Goal: Task Accomplishment & Management: Manage account settings

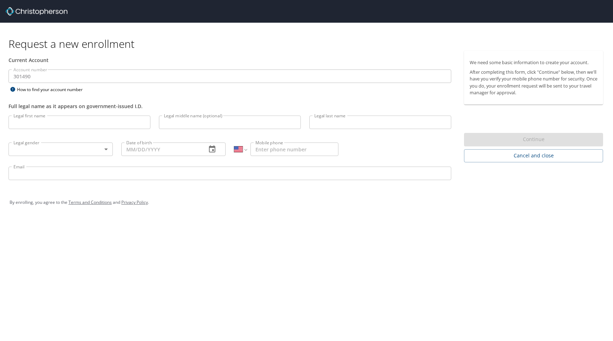
select select "US"
click at [115, 121] on input "Legal first name" at bounding box center [80, 122] width 142 height 13
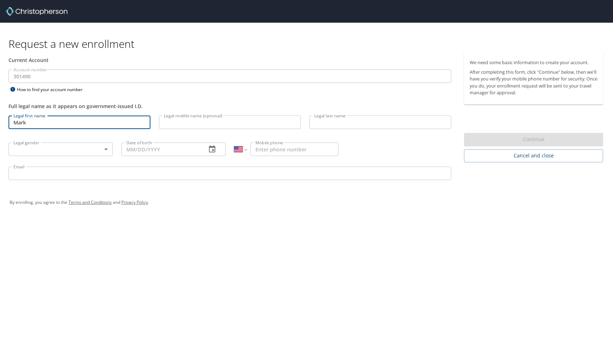
type input "Mark"
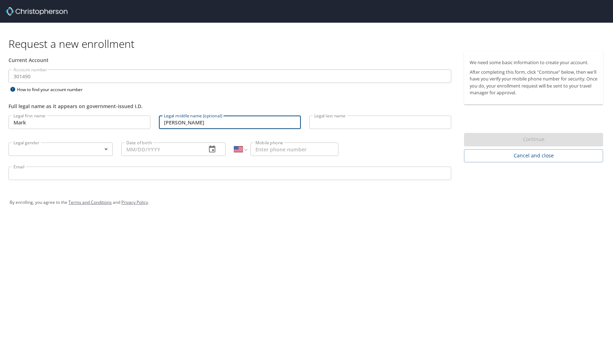
type input "[PERSON_NAME]"
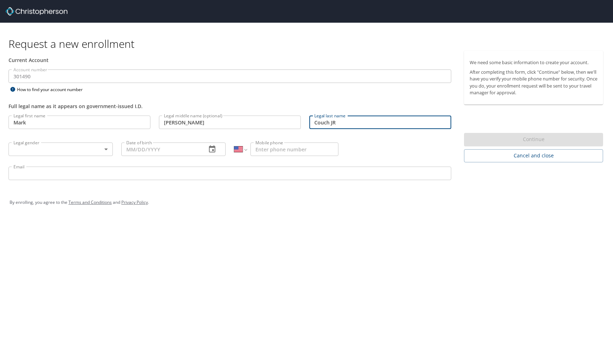
type input "Couch JR"
click at [59, 147] on body "Request a new enrollment Current Account Account number 301490 Account number H…" at bounding box center [306, 170] width 613 height 341
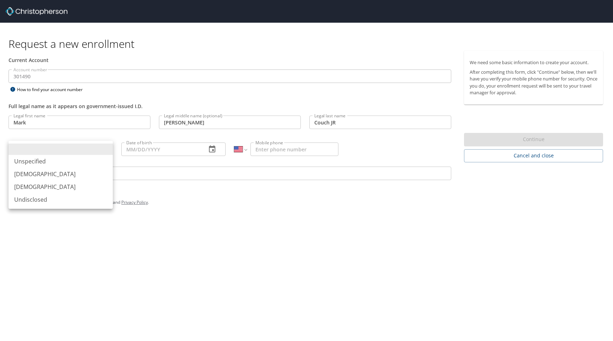
click at [45, 173] on li "[DEMOGRAPHIC_DATA]" at bounding box center [61, 174] width 104 height 13
type input "[DEMOGRAPHIC_DATA]"
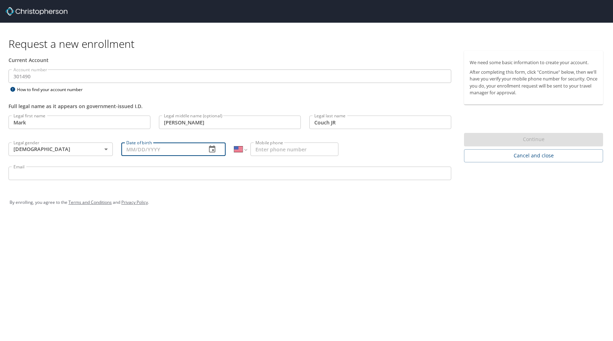
click at [142, 150] on input "Date of birth" at bounding box center [160, 149] width 79 height 13
type input "[DATE]"
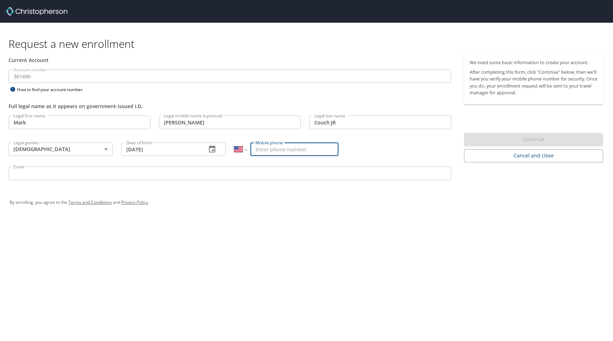
click at [272, 153] on input "Mobile phone" at bounding box center [294, 149] width 88 height 13
type input "[PHONE_NUMBER]"
click at [242, 177] on input "Email" at bounding box center [230, 173] width 443 height 13
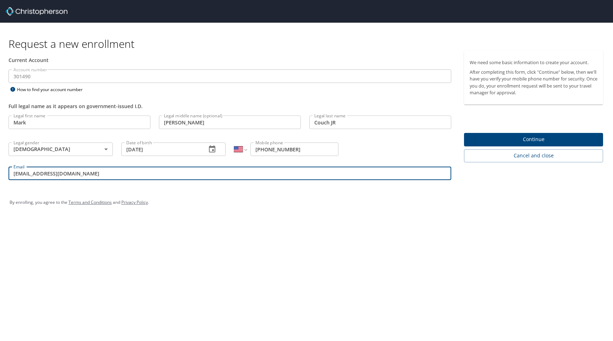
type input "[EMAIL_ADDRESS][DOMAIN_NAME]"
click at [482, 138] on span "Continue" at bounding box center [533, 139] width 128 height 9
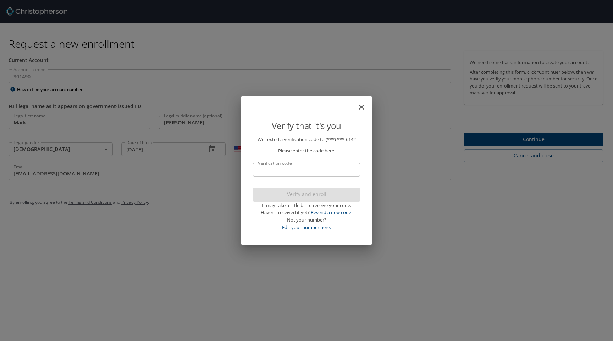
click at [337, 169] on input "Verification code" at bounding box center [306, 169] width 107 height 13
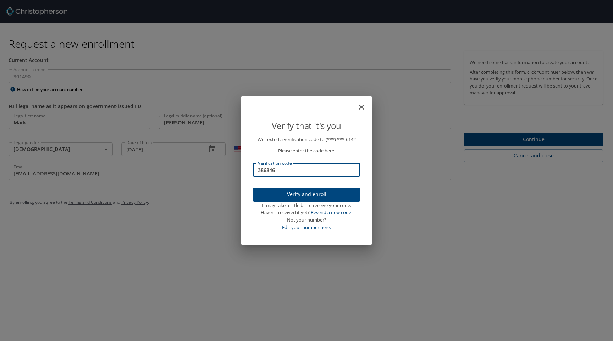
type input "386846"
click at [320, 194] on span "Verify and enroll" at bounding box center [306, 194] width 96 height 9
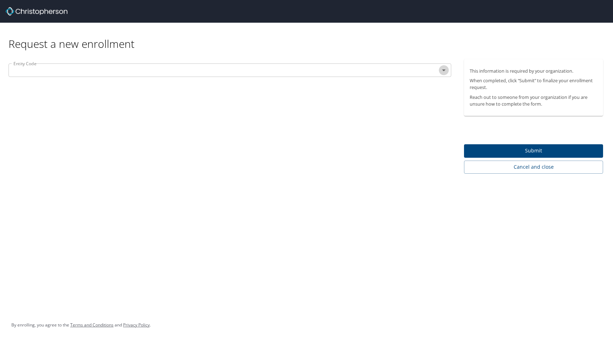
click at [443, 69] on icon "Open" at bounding box center [443, 70] width 9 height 9
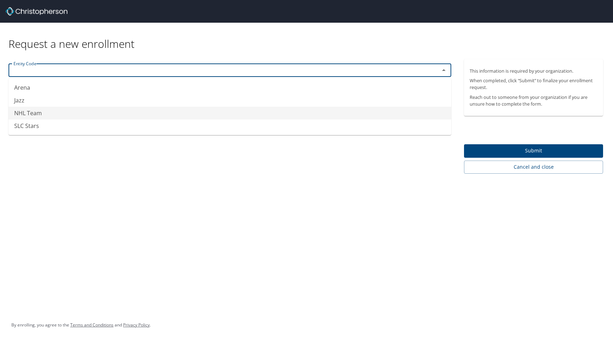
click at [44, 111] on li "NHL Team" at bounding box center [230, 113] width 443 height 13
type input "NHL Team"
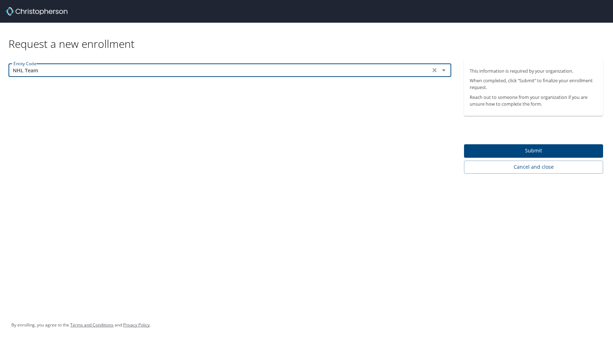
click at [516, 149] on span "Submit" at bounding box center [533, 150] width 128 height 9
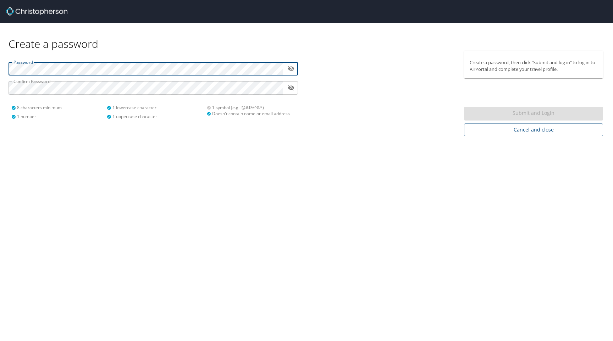
click at [294, 71] on icon "toggle password visibility" at bounding box center [291, 68] width 7 height 7
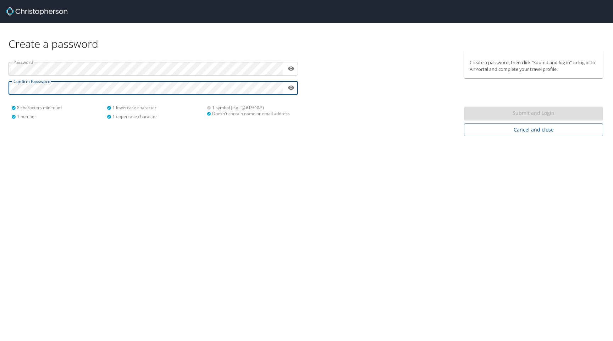
click at [291, 67] on icon "toggle password visibility" at bounding box center [291, 68] width 7 height 7
click at [291, 87] on icon "toggle password visibility" at bounding box center [291, 87] width 6 height 5
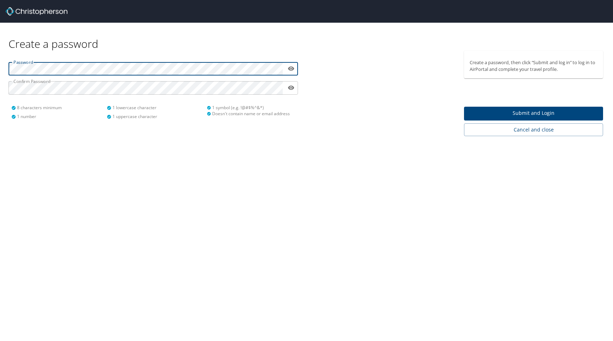
click at [510, 116] on span "Submit and Login" at bounding box center [533, 113] width 128 height 9
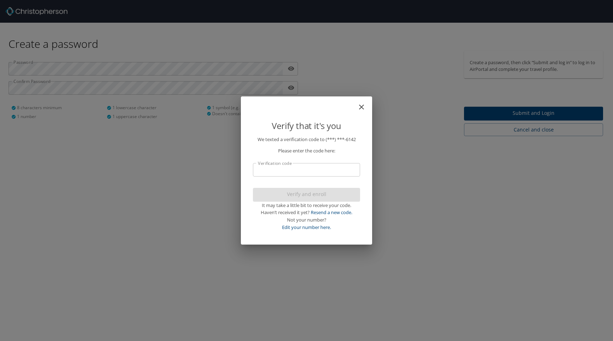
click at [321, 171] on input "Verification code" at bounding box center [306, 169] width 107 height 13
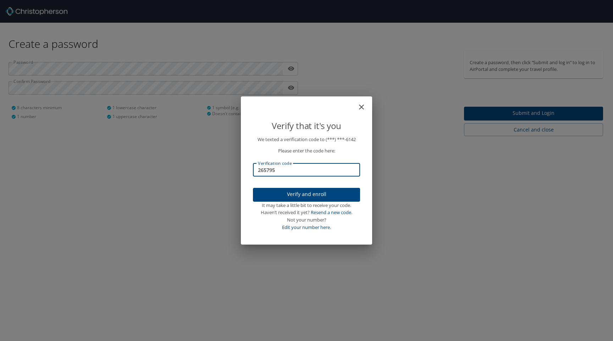
type input "265795"
click at [316, 194] on span "Verify and enroll" at bounding box center [306, 194] width 96 height 9
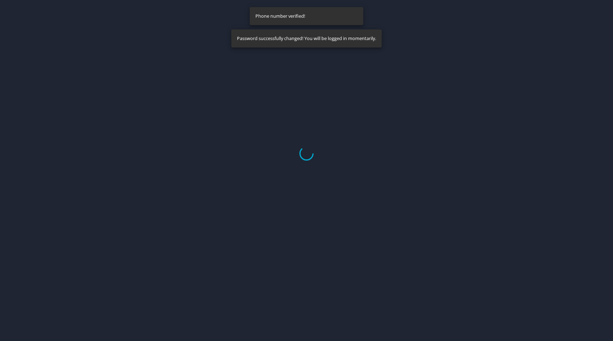
select select "US"
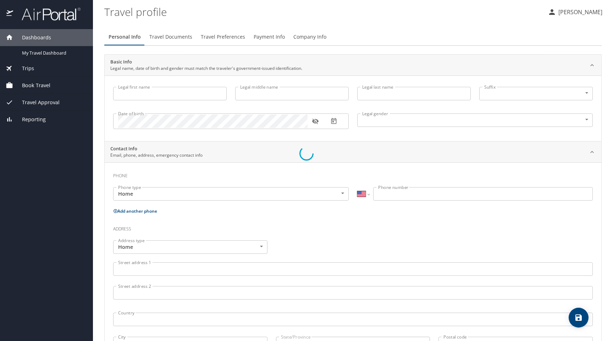
type input "Mark"
type input "[PERSON_NAME]"
type input "Couch JR"
type input "[DEMOGRAPHIC_DATA]"
select select "US"
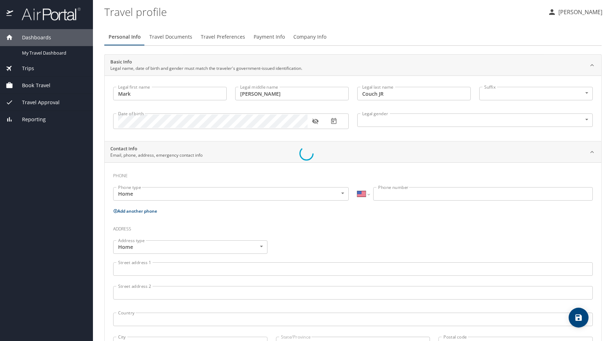
select select "US"
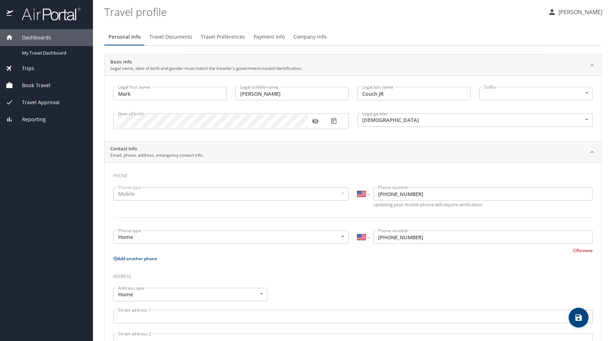
click at [521, 95] on body "Dashboards My Travel Dashboard Trips Current / Future Trips Past Trips Trips Mi…" at bounding box center [306, 170] width 613 height 341
click at [493, 183] on li "Jr" at bounding box center [535, 182] width 113 height 13
type input "Jr"
click at [409, 95] on input "Couch JR" at bounding box center [413, 93] width 113 height 13
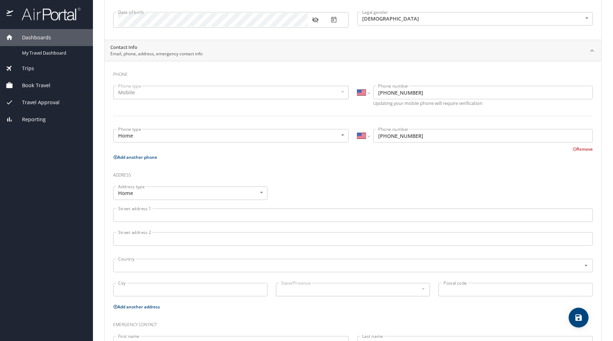
scroll to position [121, 0]
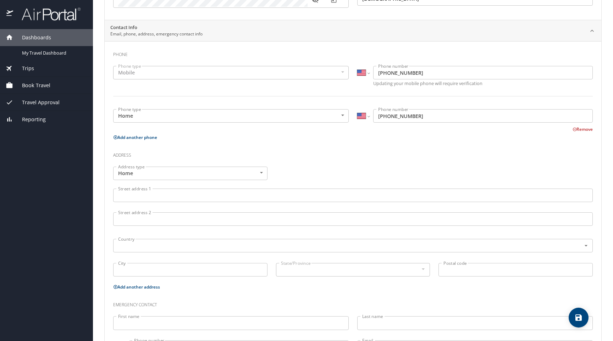
type input "Couch"
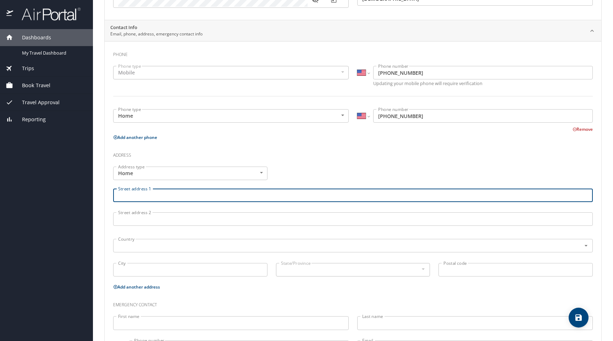
click at [274, 196] on input "Street address 1" at bounding box center [352, 195] width 479 height 13
type input "421 S Orchard Drive #1307"
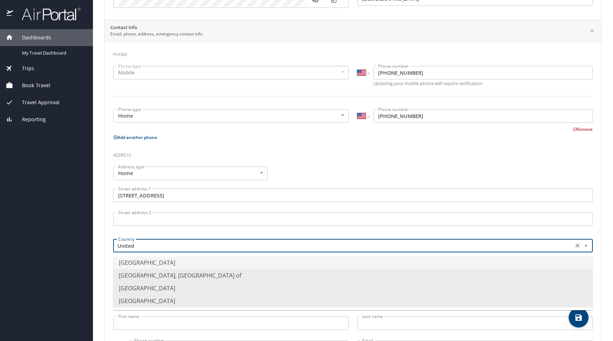
click at [179, 260] on li "United States of America" at bounding box center [352, 262] width 479 height 13
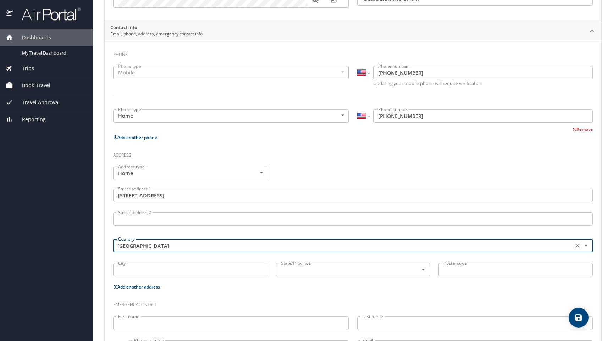
type input "United States of America"
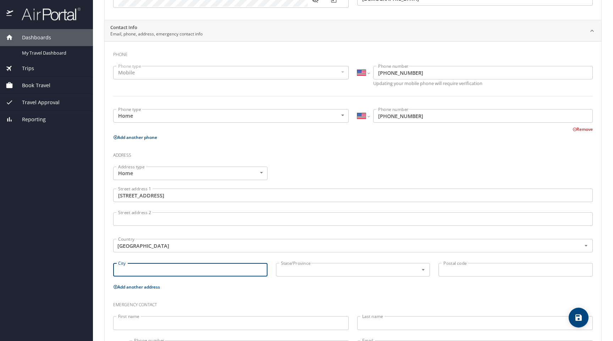
click at [197, 266] on input "City" at bounding box center [190, 269] width 154 height 13
click at [304, 274] on div "State/Province" at bounding box center [353, 269] width 154 height 13
type input "North Salt Lake"
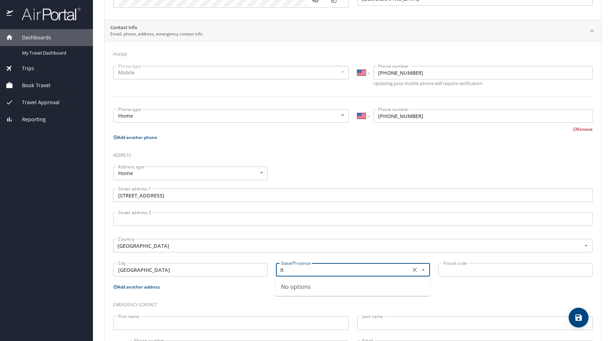
type input "I"
click at [308, 287] on li "Utah" at bounding box center [352, 286] width 154 height 13
type input "Utah"
click at [457, 270] on input "Postal code" at bounding box center [515, 269] width 154 height 13
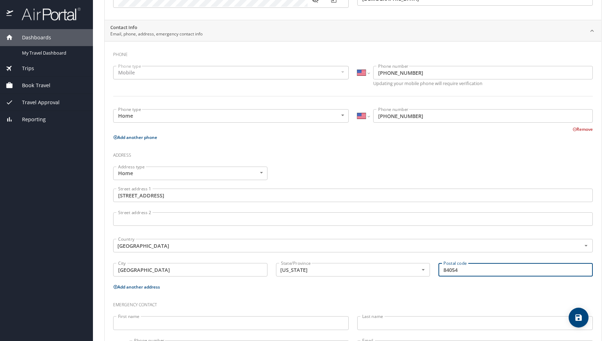
type input "84054"
click at [425, 289] on p "Add another address" at bounding box center [352, 287] width 479 height 9
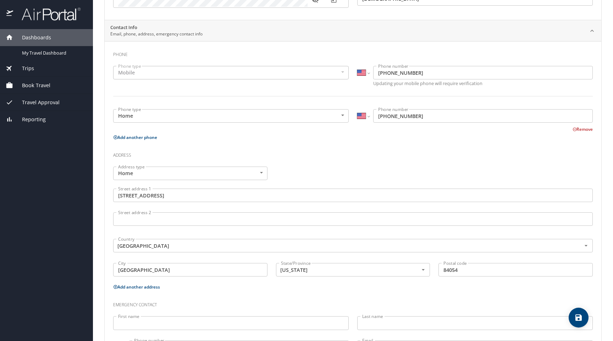
scroll to position [157, 0]
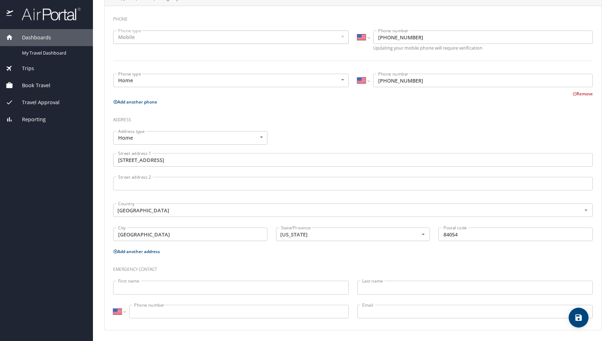
click at [313, 285] on input "First name" at bounding box center [230, 287] width 235 height 13
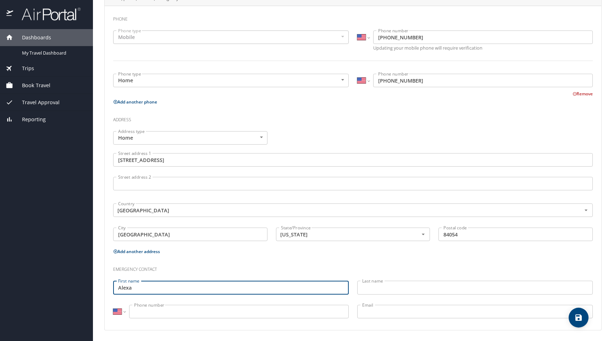
type input "Alexa"
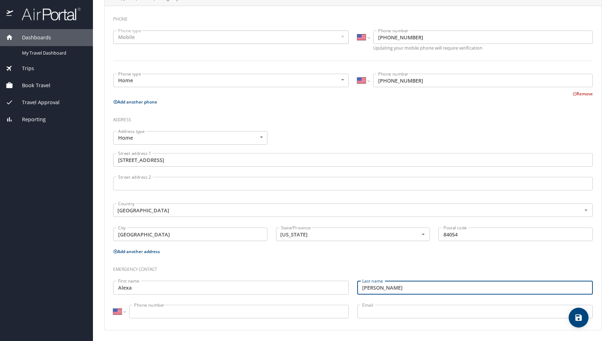
type input "Lesinski"
click at [371, 314] on input "Email" at bounding box center [474, 311] width 235 height 13
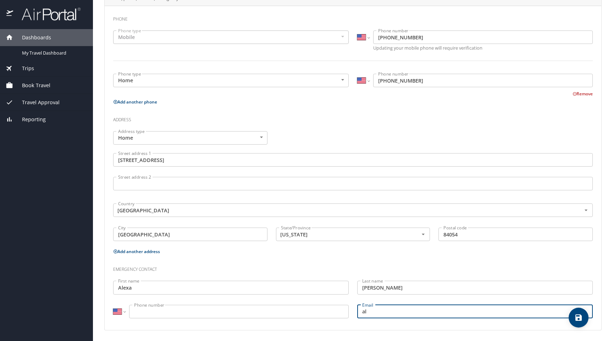
type input "a"
type input "alesinski401@gmail.com"
click at [301, 311] on input "Phone number" at bounding box center [238, 311] width 219 height 13
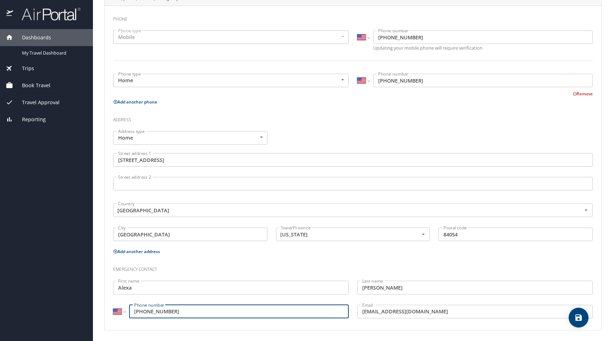
type input "(609) 284-0761"
click at [354, 278] on div "Last name Lesinski Last name" at bounding box center [475, 289] width 244 height 24
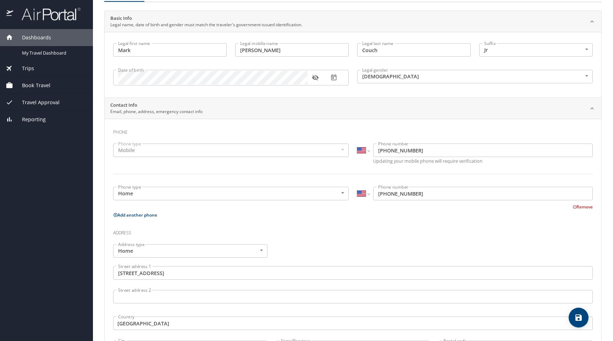
scroll to position [0, 0]
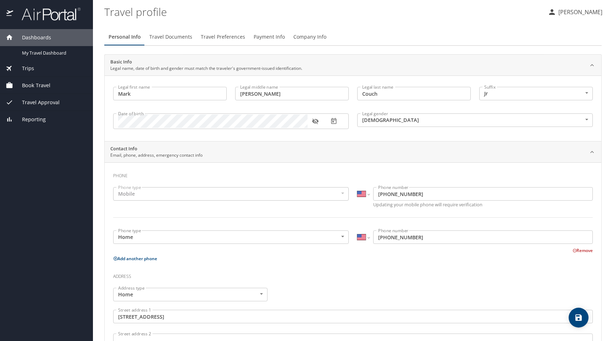
click at [577, 318] on icon "save" at bounding box center [578, 317] width 9 height 9
select select "US"
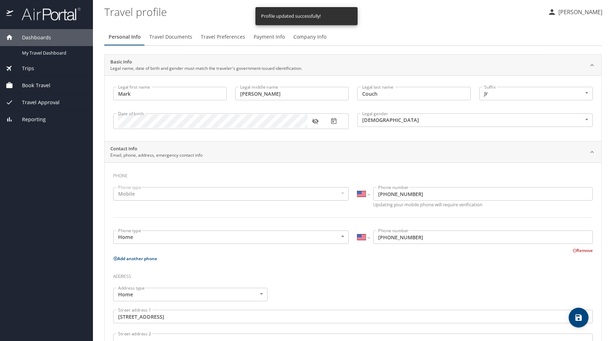
click at [178, 40] on span "Travel Documents" at bounding box center [170, 37] width 43 height 9
